Goal: Transaction & Acquisition: Purchase product/service

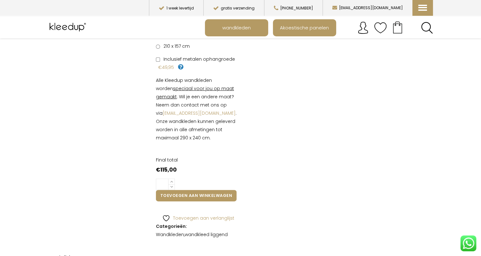
scroll to position [280, 0]
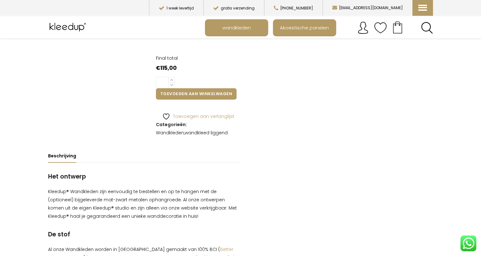
drag, startPoint x: 300, startPoint y: 143, endPoint x: 255, endPoint y: 181, distance: 59.5
click at [255, 181] on article "Bewaren Previous Next [PERSON_NAME] € 115,00 Wandkleed [PERSON_NAME] past goed …" at bounding box center [240, 186] width 385 height 759
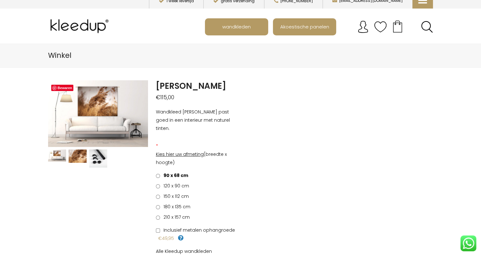
scroll to position [0, 0]
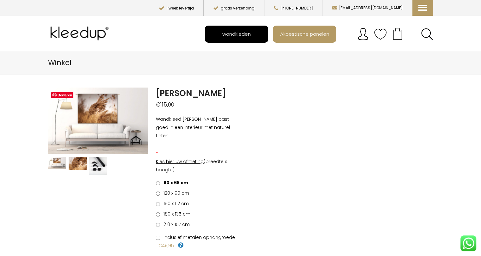
click at [251, 33] on span "wandkleden" at bounding box center [236, 34] width 35 height 12
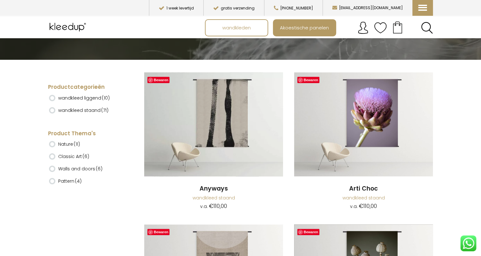
scroll to position [119, 0]
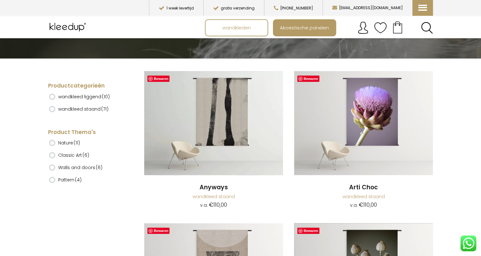
click at [53, 96] on ins at bounding box center [52, 97] width 6 height 6
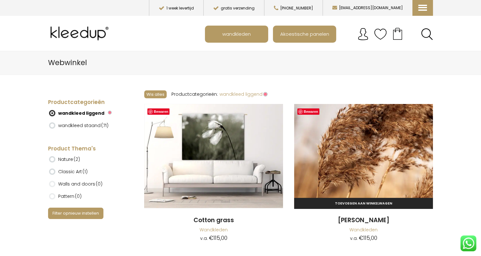
click at [367, 136] on img at bounding box center [363, 156] width 139 height 104
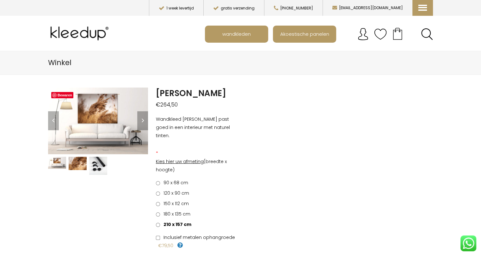
click at [96, 166] on img at bounding box center [98, 166] width 18 height 18
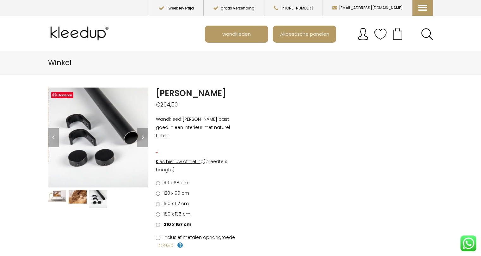
click at [57, 193] on img at bounding box center [57, 196] width 18 height 12
